Goal: Find specific page/section: Find specific page/section

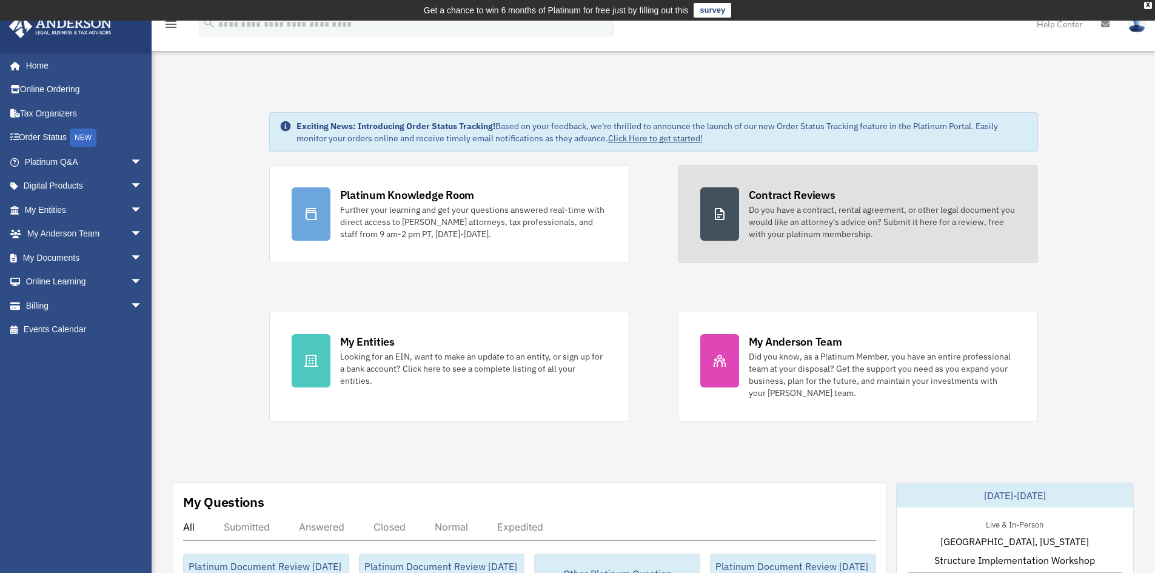
click at [779, 212] on div "Do you have a contract, rental agreement, or other legal document you would lik…" at bounding box center [882, 222] width 267 height 36
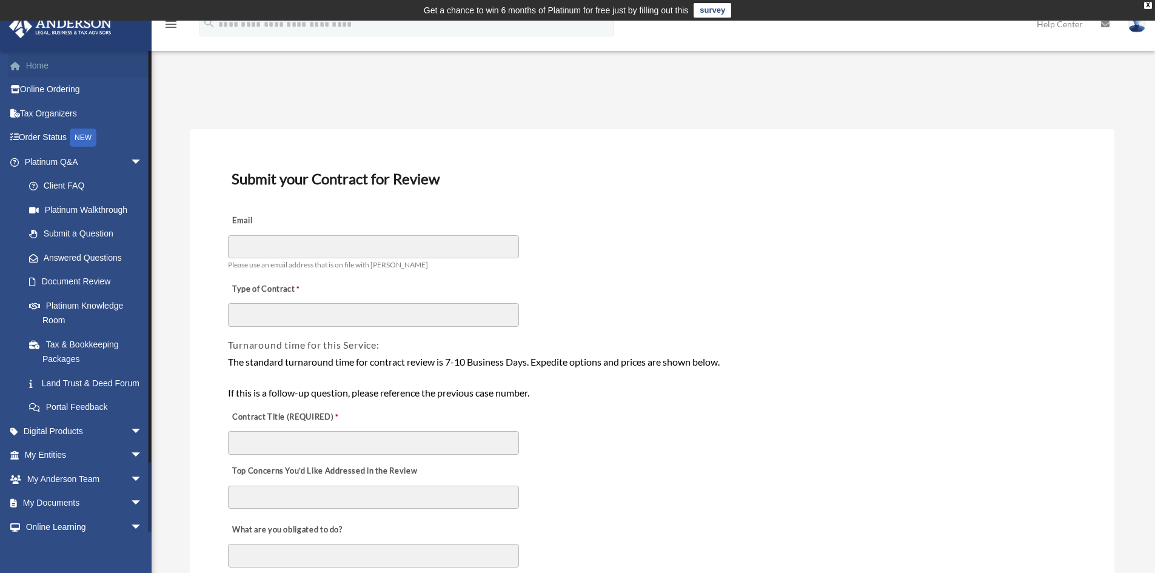
click at [40, 65] on link "Home" at bounding box center [84, 65] width 152 height 24
